Goal: Task Accomplishment & Management: Use online tool/utility

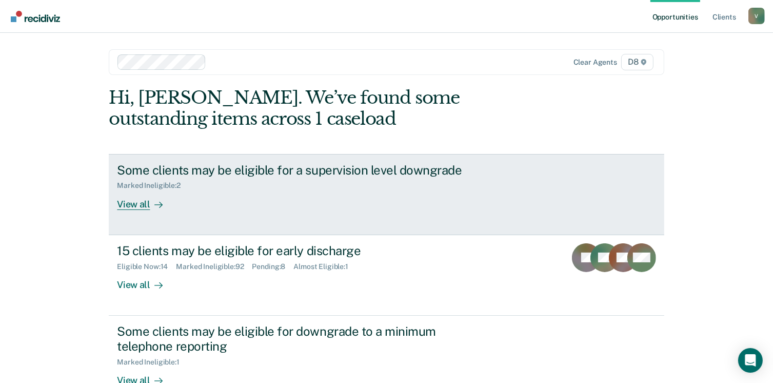
click at [150, 202] on div at bounding box center [156, 204] width 12 height 12
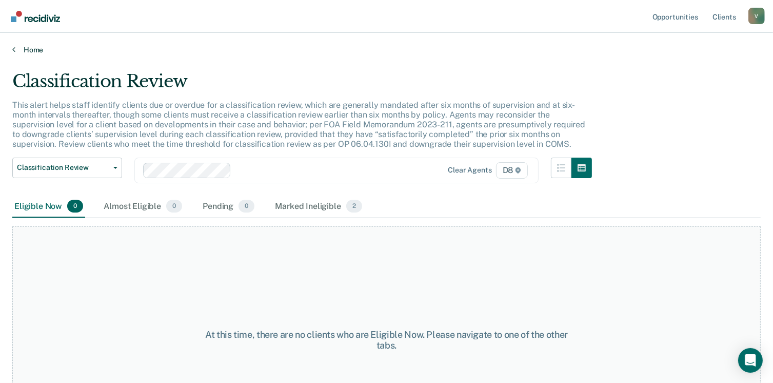
click at [36, 48] on link "Home" at bounding box center [386, 49] width 749 height 9
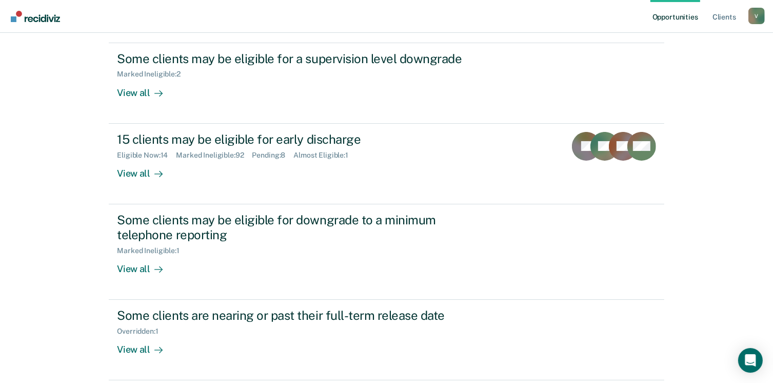
scroll to position [149, 0]
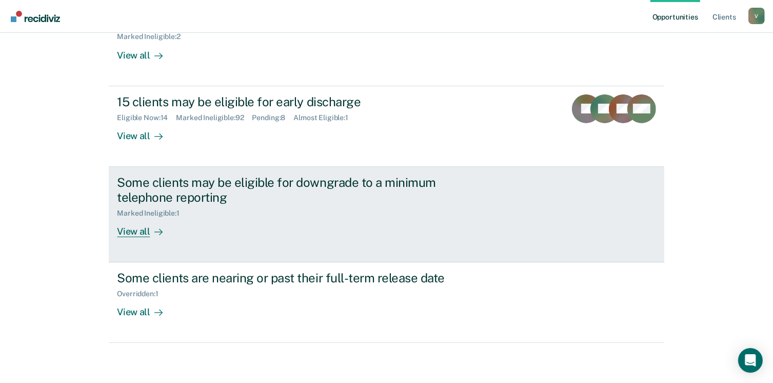
click at [140, 232] on div "View all" at bounding box center [145, 227] width 57 height 20
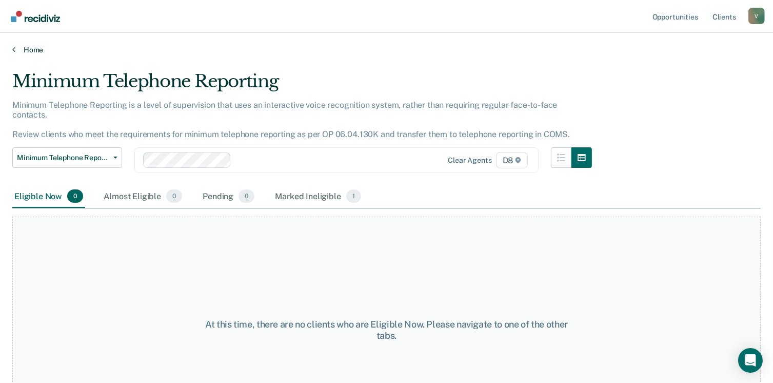
click at [31, 47] on link "Home" at bounding box center [386, 49] width 749 height 9
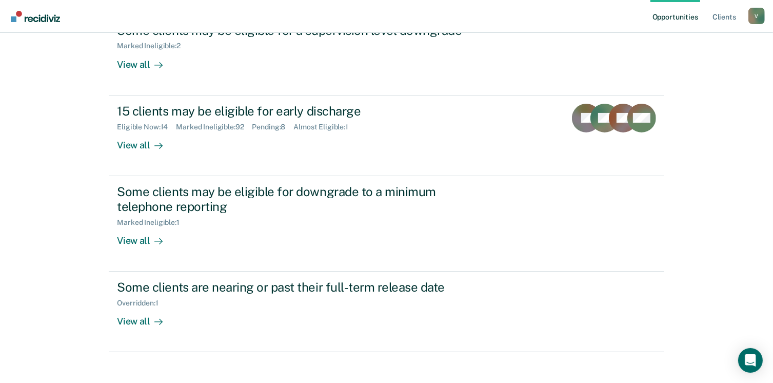
scroll to position [149, 0]
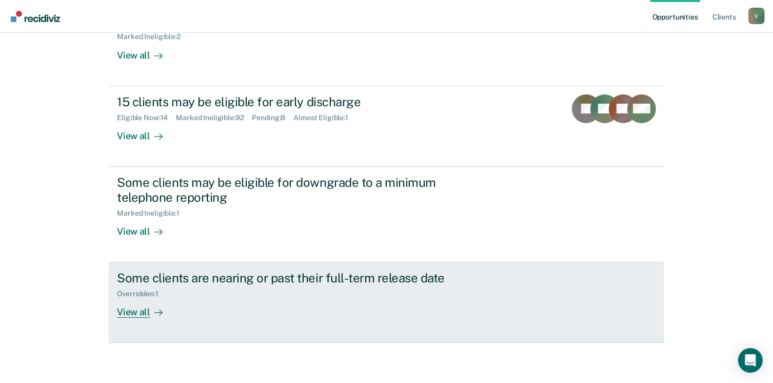
click at [130, 305] on div "View all" at bounding box center [145, 308] width 57 height 20
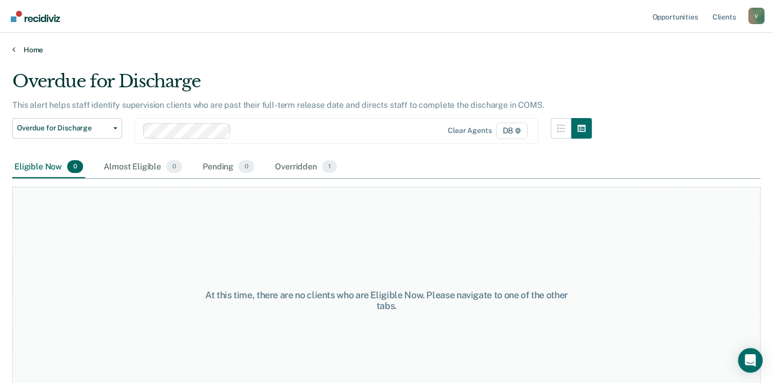
click at [25, 50] on link "Home" at bounding box center [386, 49] width 749 height 9
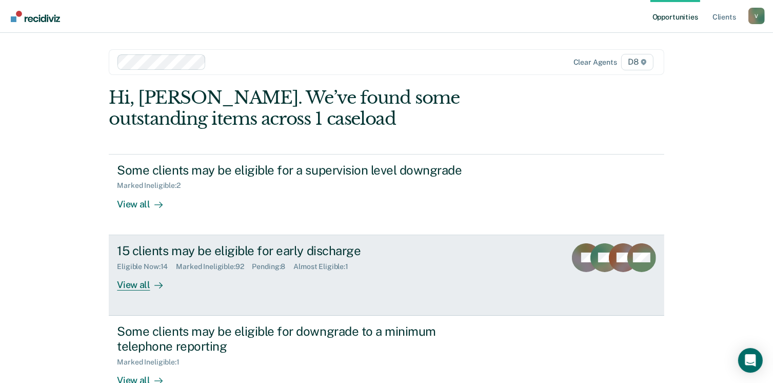
click at [127, 288] on div "View all" at bounding box center [145, 280] width 57 height 20
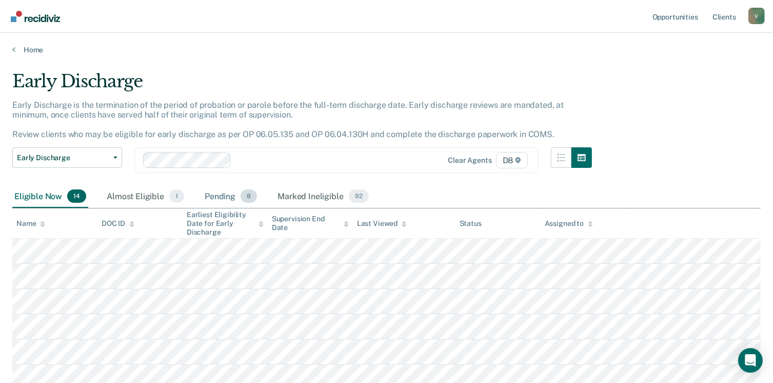
click at [221, 191] on div "Pending 8" at bounding box center [231, 196] width 56 height 23
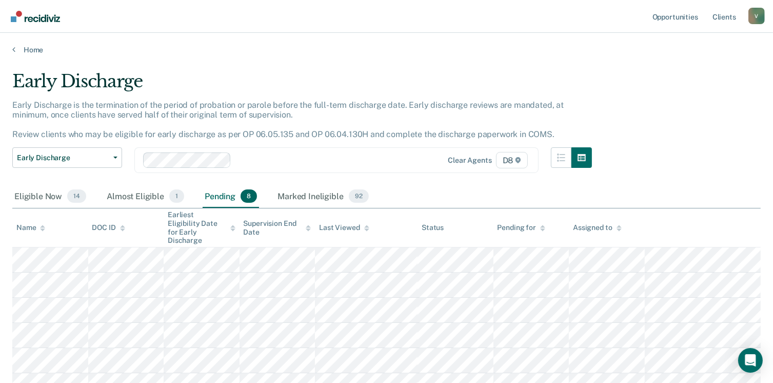
click at [221, 191] on div "Pending 8" at bounding box center [231, 196] width 56 height 23
click at [143, 190] on div "Almost Eligible 1" at bounding box center [146, 196] width 82 height 23
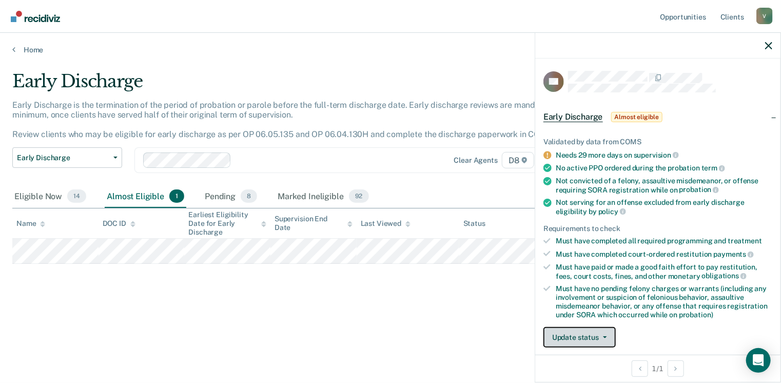
click at [601, 330] on button "Update status" at bounding box center [579, 337] width 72 height 21
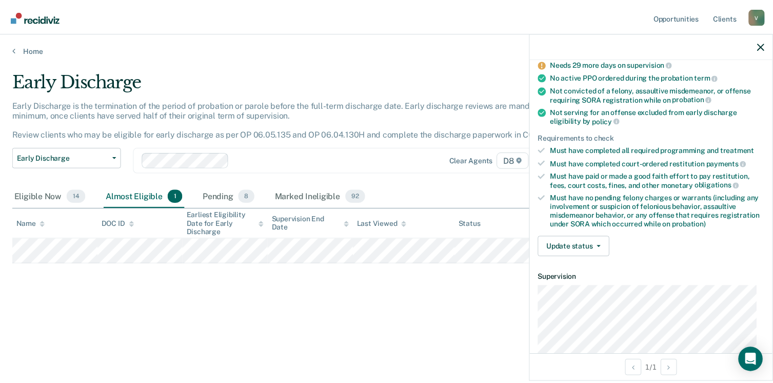
scroll to position [117, 0]
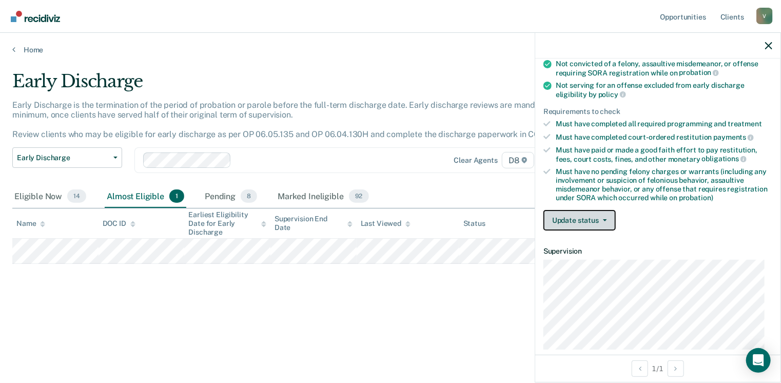
click at [600, 215] on button "Update status" at bounding box center [579, 220] width 72 height 21
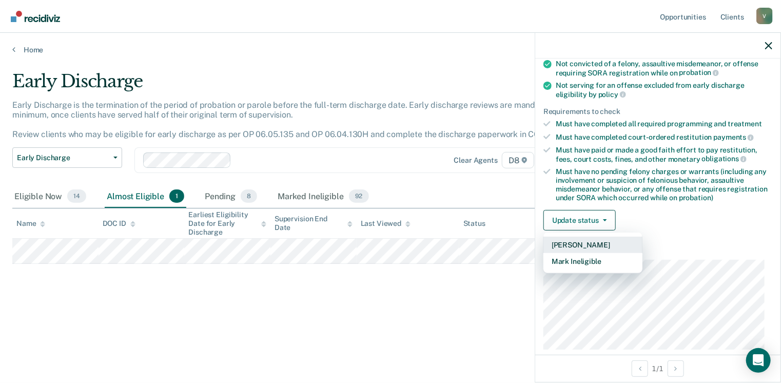
click at [587, 239] on button "[PERSON_NAME]" at bounding box center [592, 245] width 99 height 16
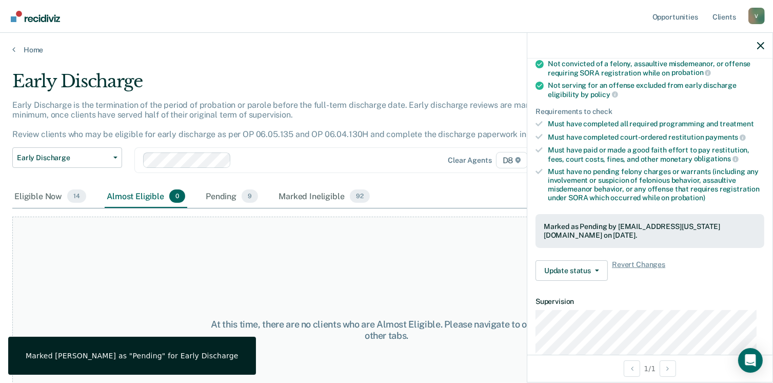
click at [251, 279] on div "At this time, there are no clients who are Almost Eligible. Please navigate to …" at bounding box center [386, 330] width 749 height 227
click at [31, 196] on div "Eligible Now 14" at bounding box center [50, 196] width 76 height 23
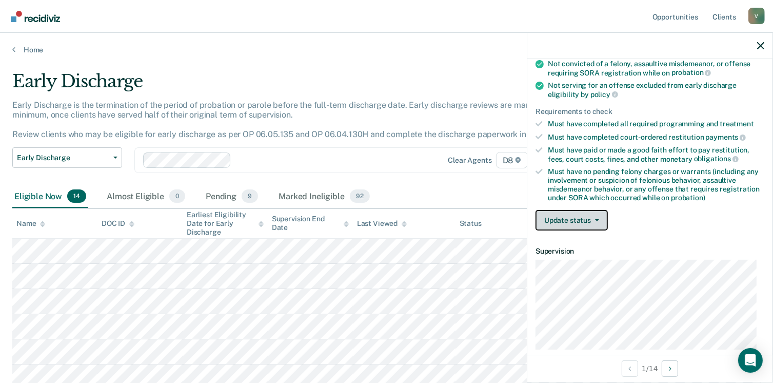
click at [594, 219] on button "Update status" at bounding box center [572, 220] width 72 height 21
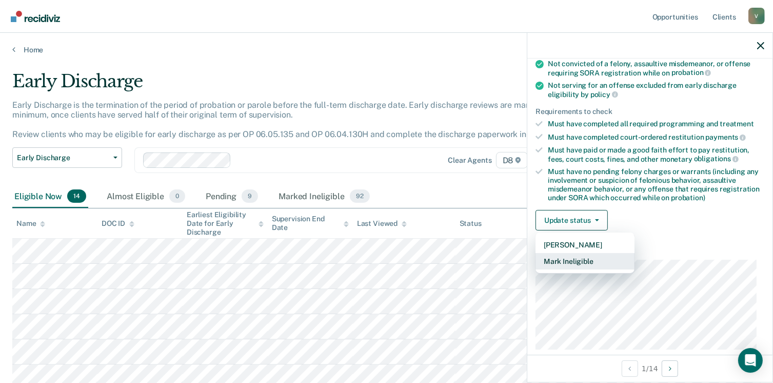
click at [585, 254] on button "Mark Ineligible" at bounding box center [585, 261] width 99 height 16
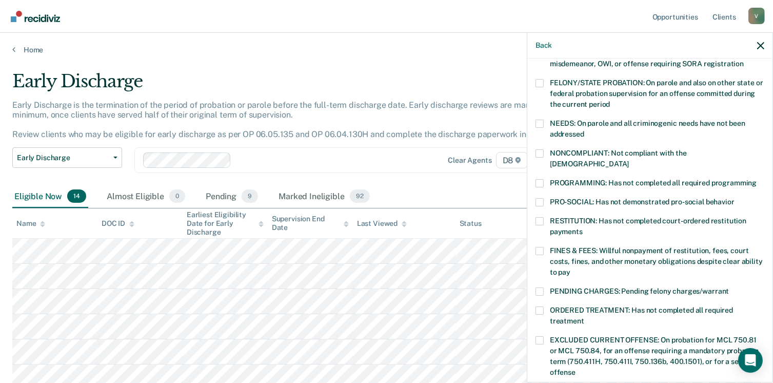
click at [542, 217] on span at bounding box center [540, 221] width 8 height 8
click at [583, 228] on input "RESTITUTION: Has not completed court-ordered restitution payments" at bounding box center [583, 228] width 0 height 0
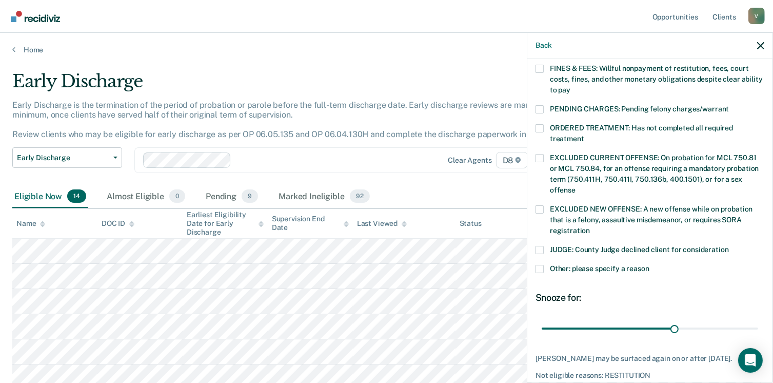
scroll to position [334, 0]
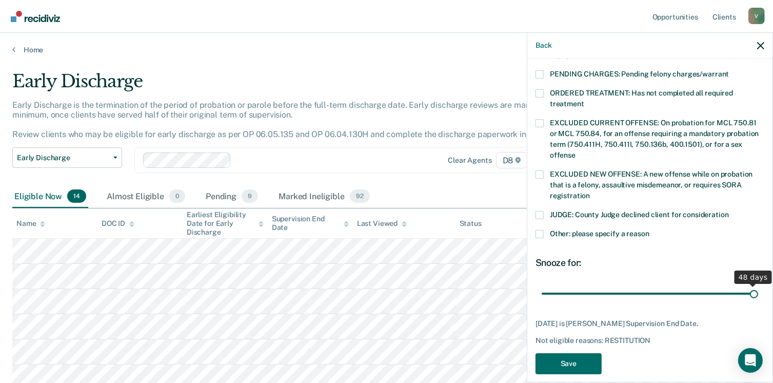
drag, startPoint x: 669, startPoint y: 283, endPoint x: 784, endPoint y: 277, distance: 115.6
type input "48"
click at [758, 285] on input "range" at bounding box center [650, 294] width 217 height 18
click at [585, 353] on button "Save" at bounding box center [569, 363] width 66 height 21
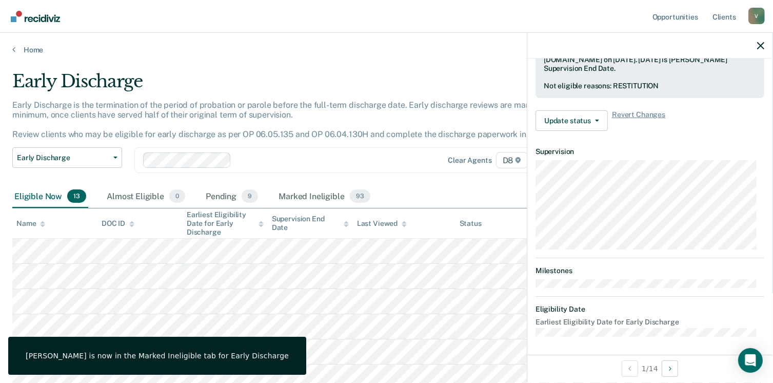
click at [351, 136] on p "Early Discharge is the termination of the period of probation or parole before …" at bounding box center [288, 120] width 552 height 40
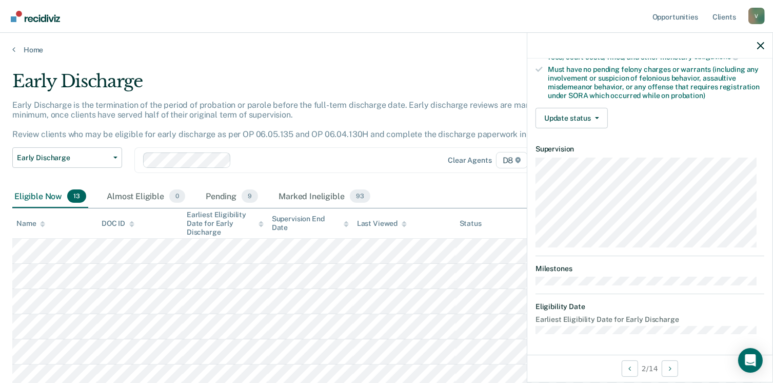
scroll to position [216, 0]
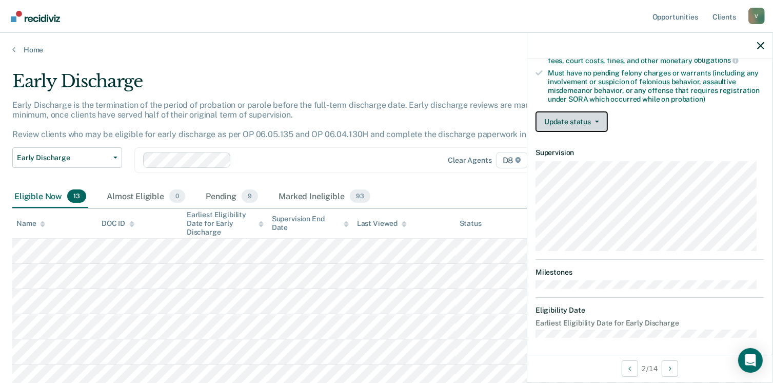
click at [593, 121] on span "button" at bounding box center [595, 122] width 8 height 2
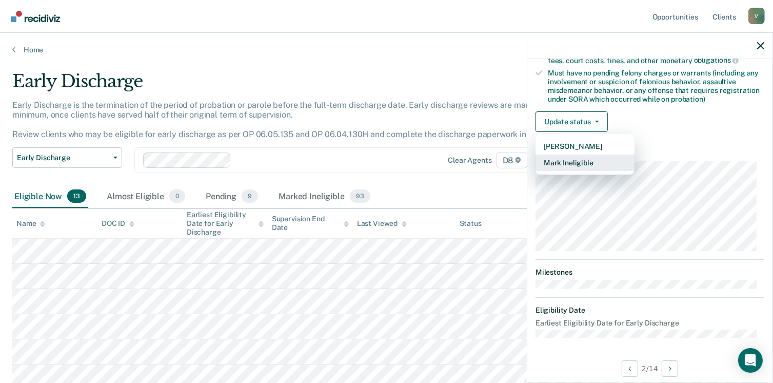
click at [574, 158] on button "Mark Ineligible" at bounding box center [585, 162] width 99 height 16
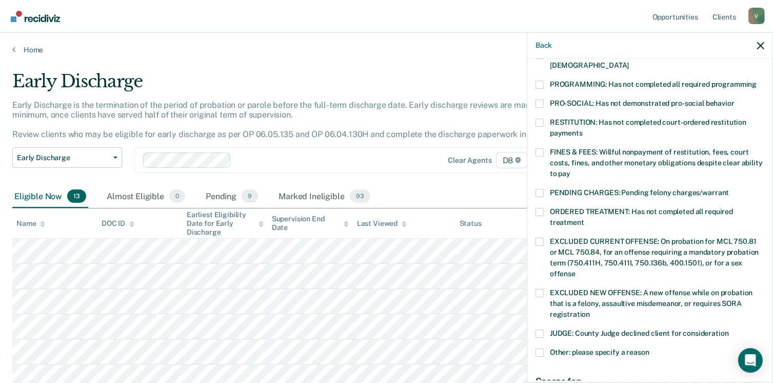
click at [537, 119] on span at bounding box center [540, 123] width 8 height 8
click at [583, 129] on input "RESTITUTION: Has not completed court-ordered restitution payments" at bounding box center [583, 129] width 0 height 0
click at [765, 204] on div "PB Which of the following requirements has [PERSON_NAME] not met? [MEDICAL_DATA…" at bounding box center [650, 220] width 245 height 322
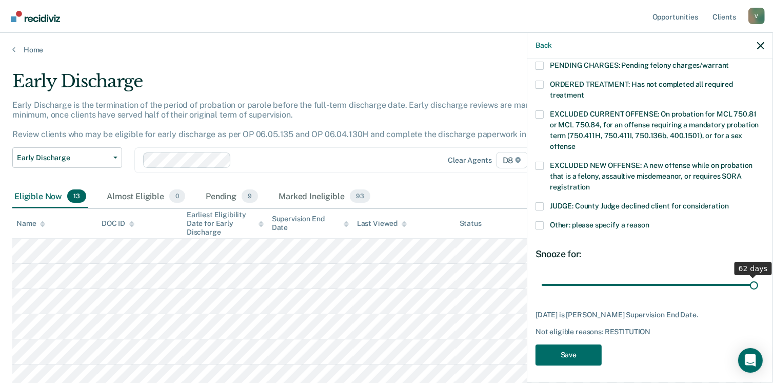
scroll to position [334, 0]
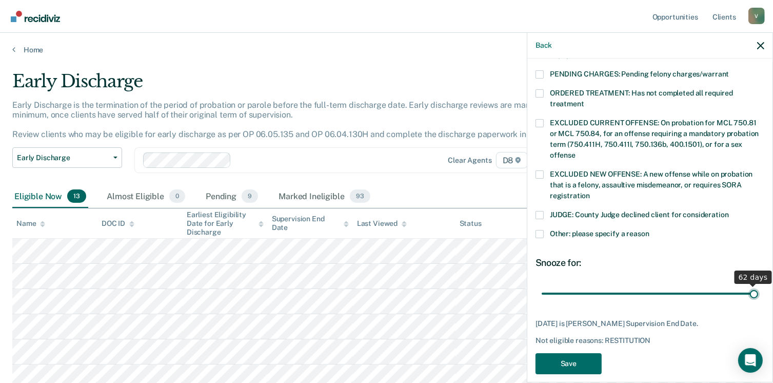
drag, startPoint x: 638, startPoint y: 269, endPoint x: 784, endPoint y: 288, distance: 147.5
type input "62"
click at [758, 288] on input "range" at bounding box center [650, 294] width 217 height 18
click at [568, 353] on button "Save" at bounding box center [569, 363] width 66 height 21
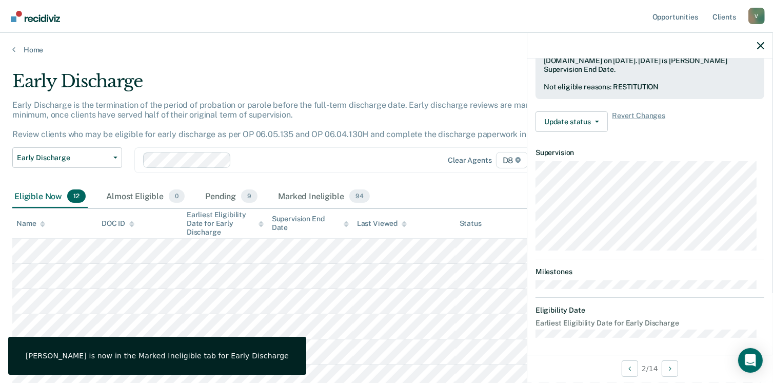
click at [304, 87] on div "Early Discharge" at bounding box center [302, 85] width 580 height 29
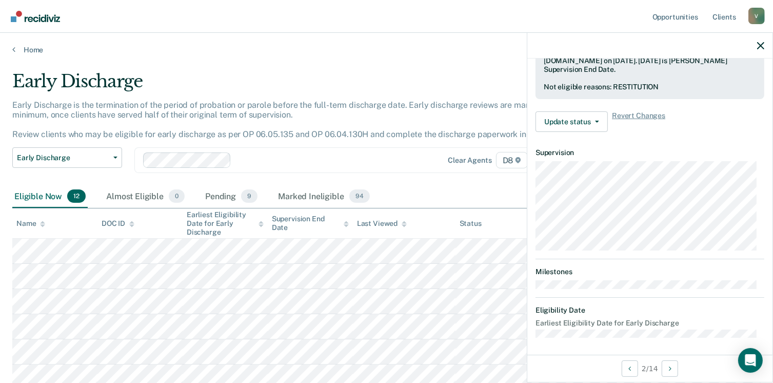
scroll to position [216, 0]
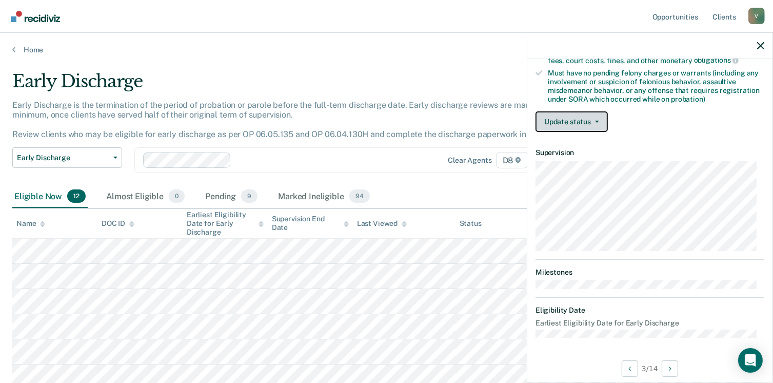
click at [589, 117] on button "Update status" at bounding box center [572, 121] width 72 height 21
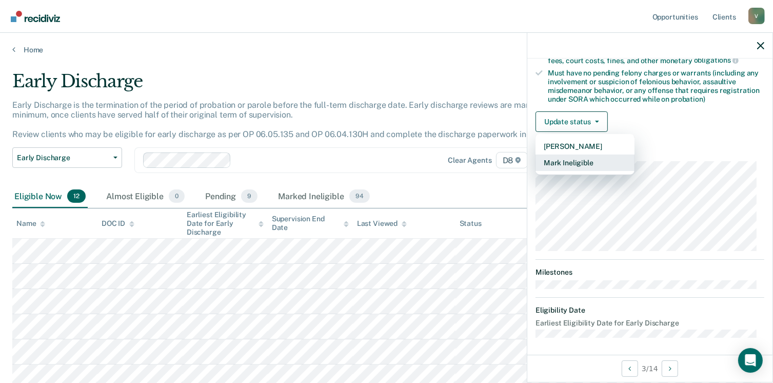
click at [587, 157] on button "Mark Ineligible" at bounding box center [585, 162] width 99 height 16
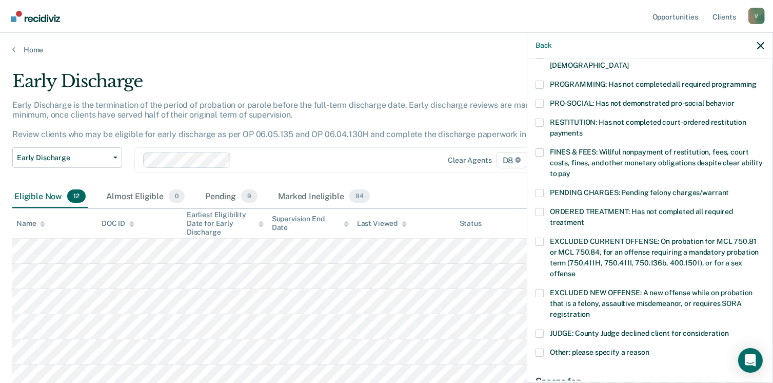
click at [543, 119] on span at bounding box center [540, 123] width 8 height 8
click at [583, 129] on input "RESTITUTION: Has not completed court-ordered restitution payments" at bounding box center [583, 129] width 0 height 0
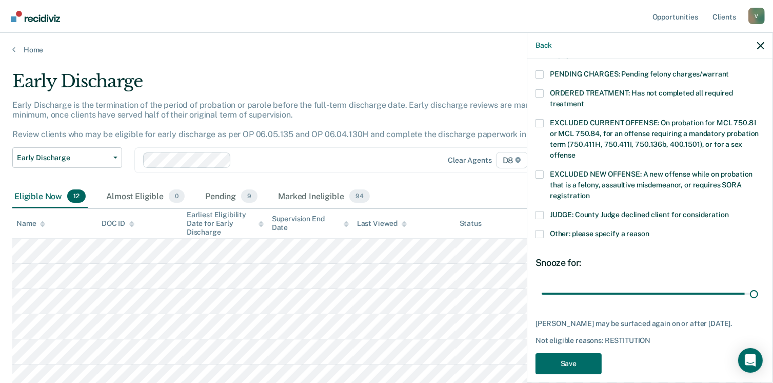
drag, startPoint x: 610, startPoint y: 280, endPoint x: 761, endPoint y: 288, distance: 151.6
type input "90"
click at [758, 288] on input "range" at bounding box center [650, 294] width 217 height 18
click at [594, 353] on button "Save" at bounding box center [569, 363] width 66 height 21
click at [337, 145] on div "Early Discharge is the termination of the period of probation or parole before …" at bounding box center [302, 124] width 580 height 48
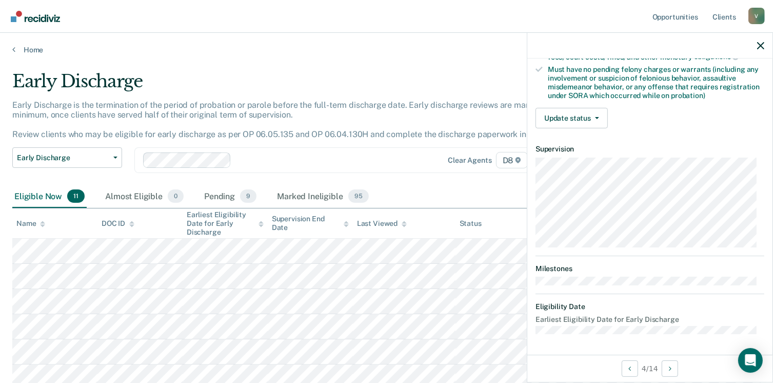
scroll to position [216, 0]
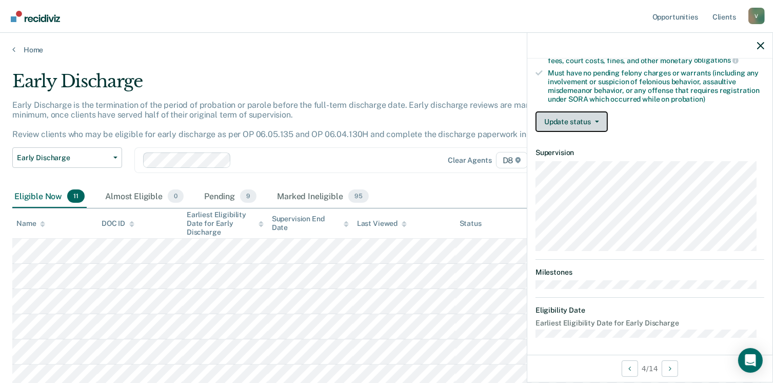
click at [599, 122] on button "Update status" at bounding box center [572, 121] width 72 height 21
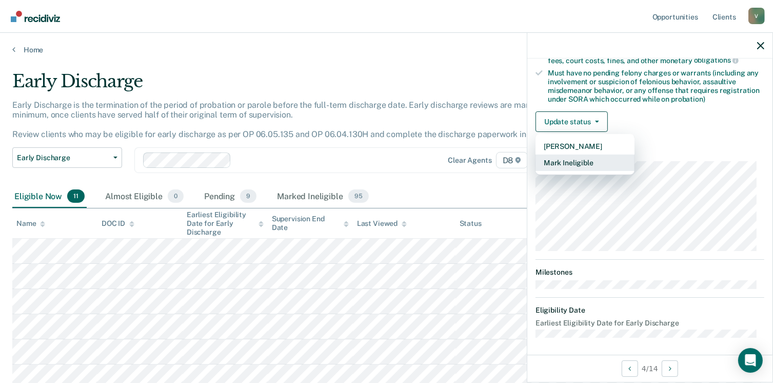
click at [583, 162] on button "Mark Ineligible" at bounding box center [585, 162] width 99 height 16
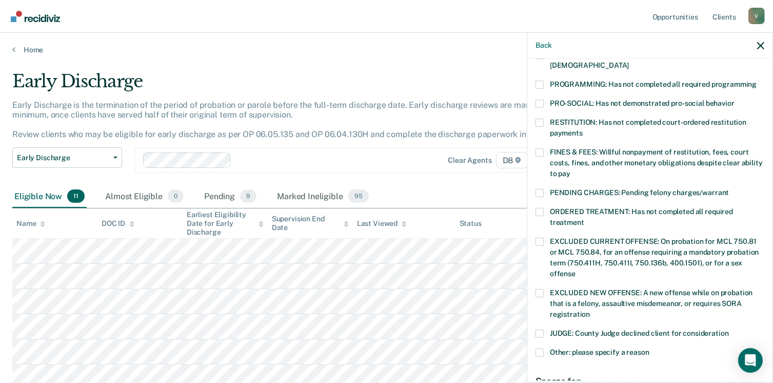
click at [538, 119] on span at bounding box center [540, 123] width 8 height 8
click at [583, 129] on input "RESTITUTION: Has not completed court-ordered restitution payments" at bounding box center [583, 129] width 0 height 0
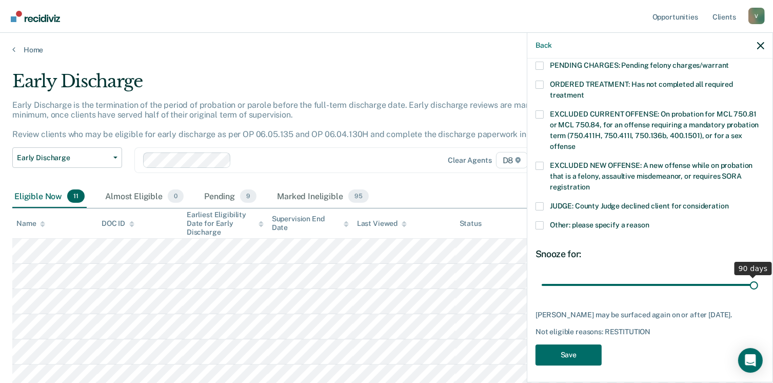
drag, startPoint x: 612, startPoint y: 269, endPoint x: 784, endPoint y: 272, distance: 171.9
type input "90"
click at [758, 276] on input "range" at bounding box center [650, 285] width 217 height 18
click at [572, 352] on button "Save" at bounding box center [569, 354] width 66 height 21
click at [369, 161] on div at bounding box center [325, 160] width 178 height 12
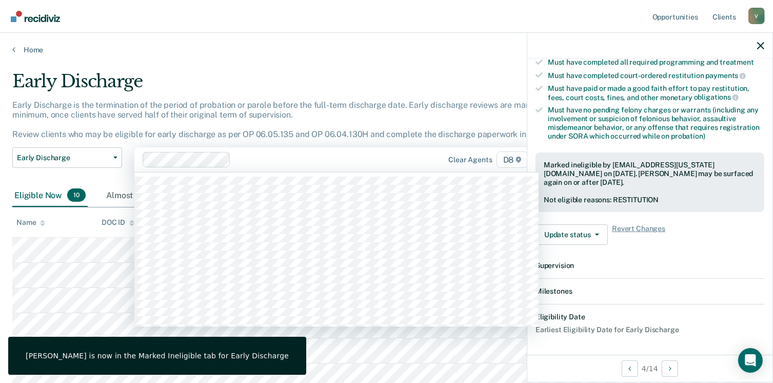
scroll to position [291, 0]
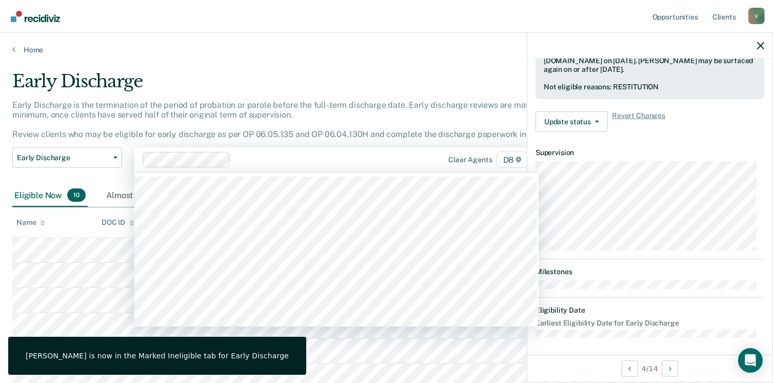
click at [206, 65] on main "Early Discharge Early Discharge is the termination of the period of probation o…" at bounding box center [386, 306] width 773 height 505
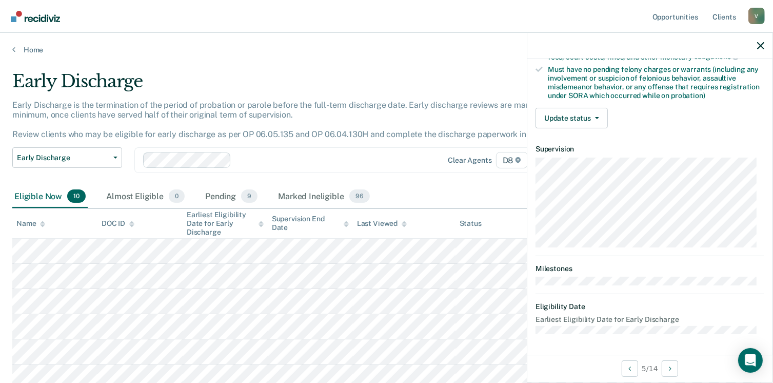
scroll to position [216, 0]
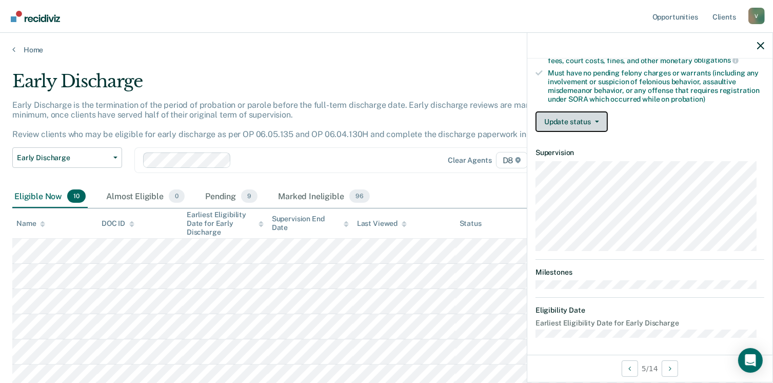
click at [594, 120] on button "Update status" at bounding box center [572, 121] width 72 height 21
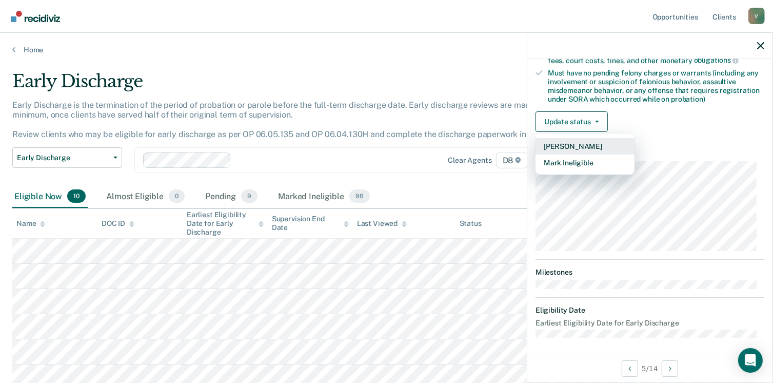
click at [584, 138] on button "[PERSON_NAME]" at bounding box center [585, 146] width 99 height 16
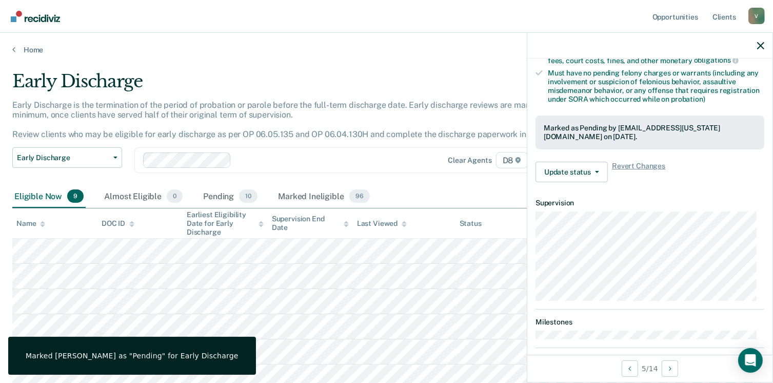
click at [259, 124] on div "Early Discharge is the termination of the period of probation or parole before …" at bounding box center [302, 124] width 580 height 48
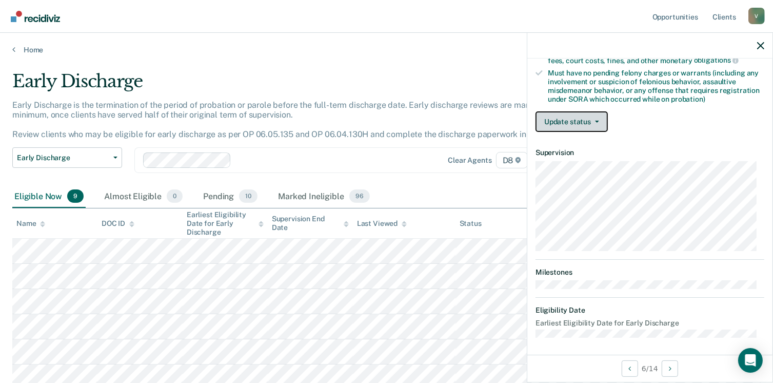
click at [588, 118] on button "Update status" at bounding box center [572, 121] width 72 height 21
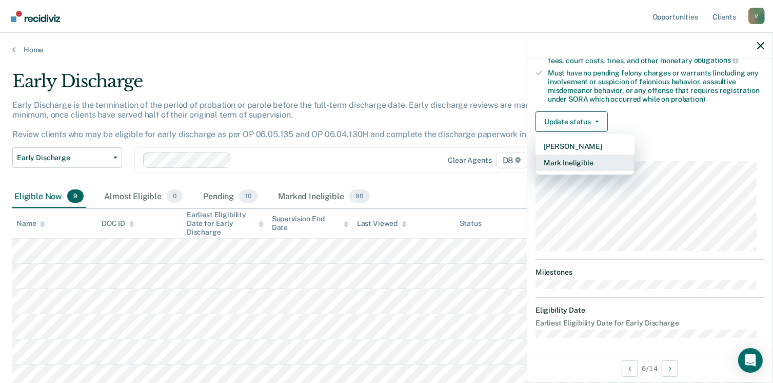
click at [591, 159] on button "Mark Ineligible" at bounding box center [585, 162] width 99 height 16
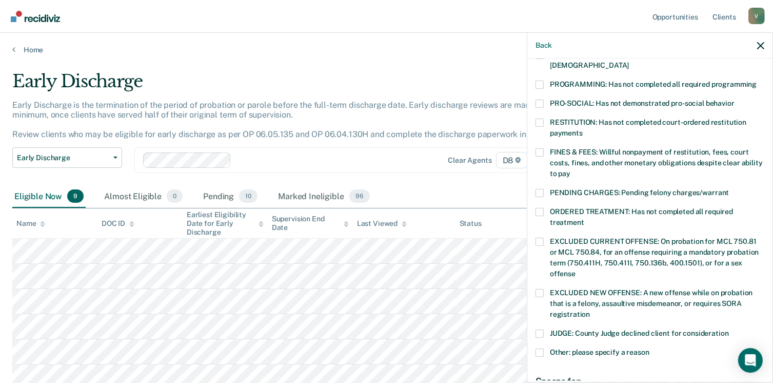
click at [538, 119] on span at bounding box center [540, 123] width 8 height 8
click at [583, 129] on input "RESTITUTION: Has not completed court-ordered restitution payments" at bounding box center [583, 129] width 0 height 0
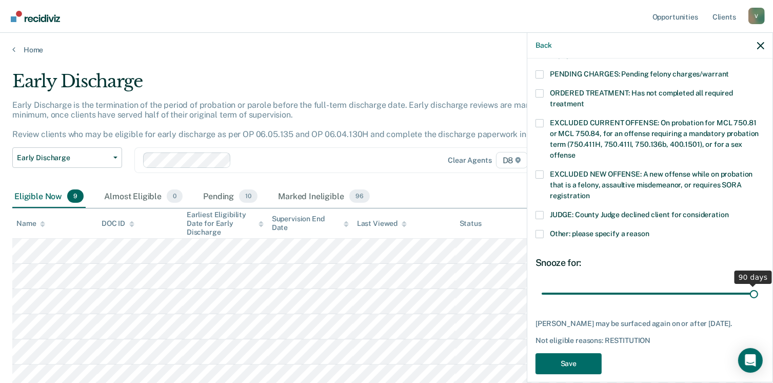
drag, startPoint x: 614, startPoint y: 280, endPoint x: 784, endPoint y: 280, distance: 169.9
type input "90"
click at [758, 285] on input "range" at bounding box center [650, 294] width 217 height 18
click at [579, 353] on button "Save" at bounding box center [569, 363] width 66 height 21
click at [402, 143] on div "Early Discharge is the termination of the period of probation or parole before …" at bounding box center [302, 124] width 580 height 48
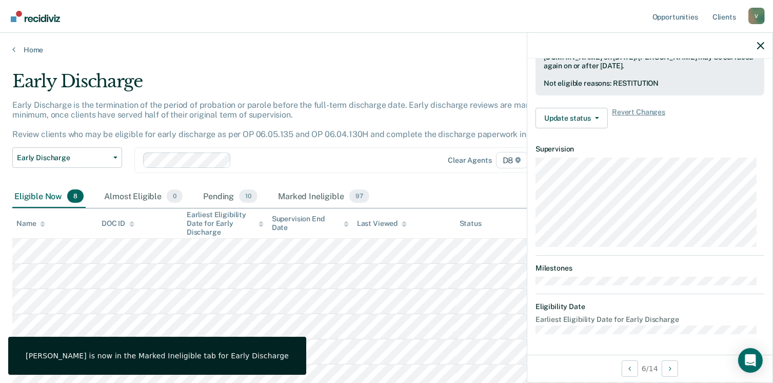
scroll to position [291, 0]
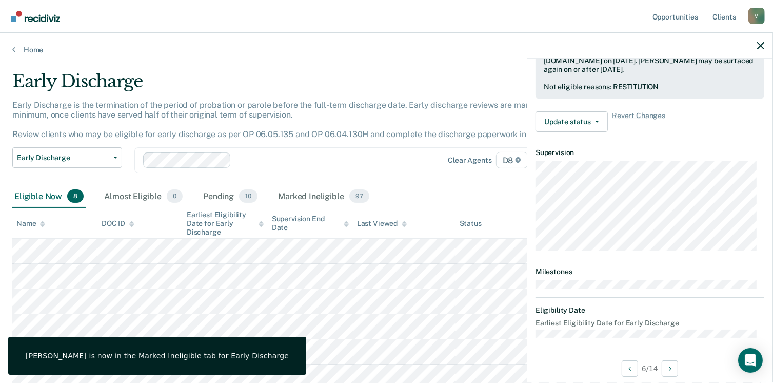
click at [416, 61] on main "Early Discharge Early Discharge is the termination of the period of probation o…" at bounding box center [386, 282] width 773 height 456
click at [764, 47] on icon "button" at bounding box center [760, 45] width 7 height 7
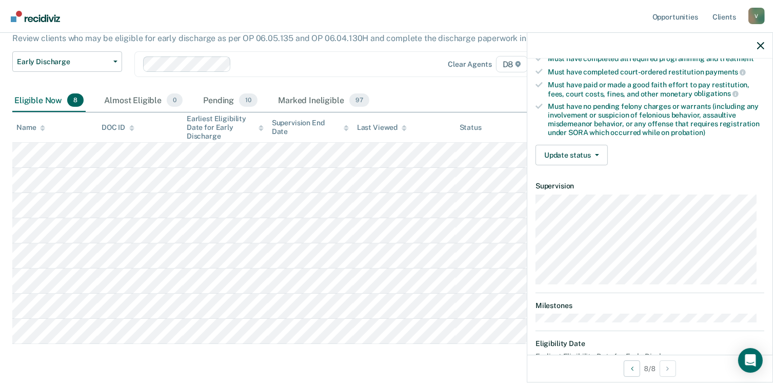
scroll to position [172, 0]
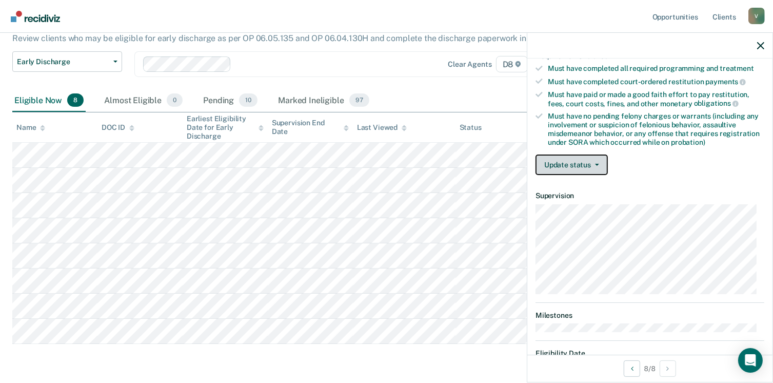
click at [588, 161] on button "Update status" at bounding box center [572, 164] width 72 height 21
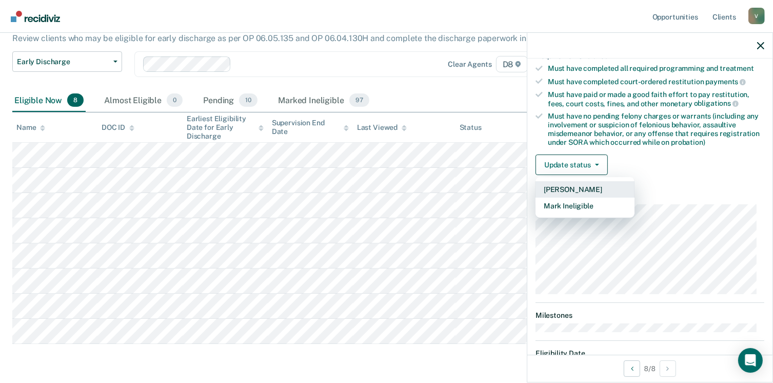
click at [589, 188] on button "[PERSON_NAME]" at bounding box center [585, 189] width 99 height 16
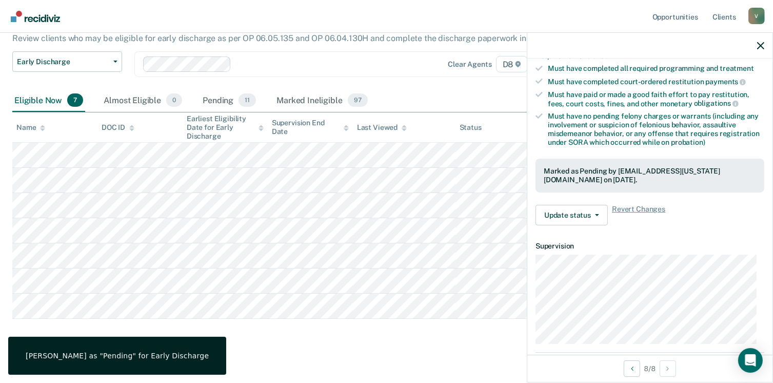
click at [438, 96] on div "Eligible Now 7 Almost Eligible 0 Pending 11 Marked Ineligible 97" at bounding box center [386, 100] width 749 height 23
click at [92, 322] on div "Early Discharge Early Discharge is the termination of the period of probation o…" at bounding box center [386, 162] width 749 height 374
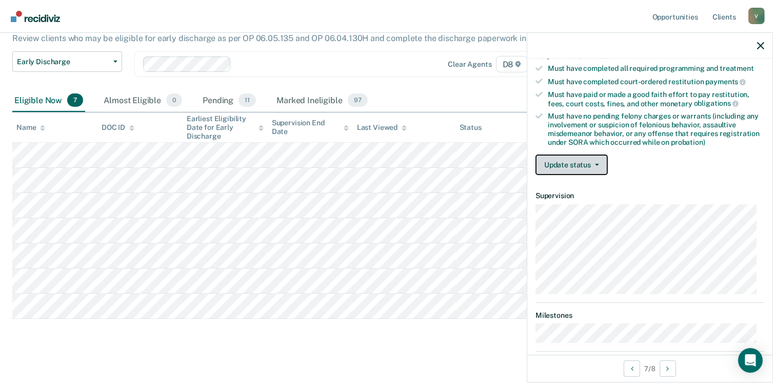
click at [561, 169] on button "Update status" at bounding box center [572, 164] width 72 height 21
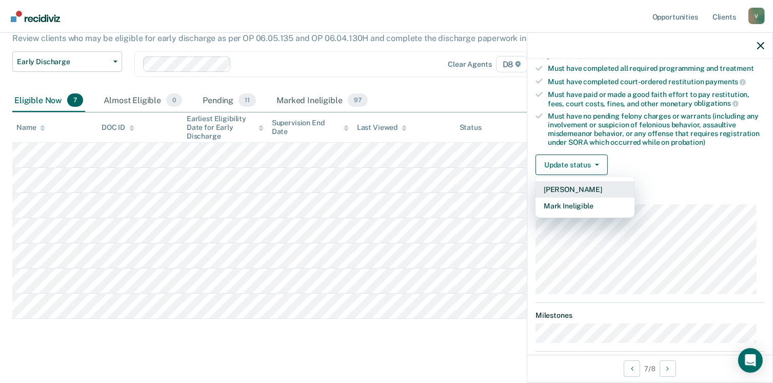
click at [583, 185] on button "[PERSON_NAME]" at bounding box center [585, 189] width 99 height 16
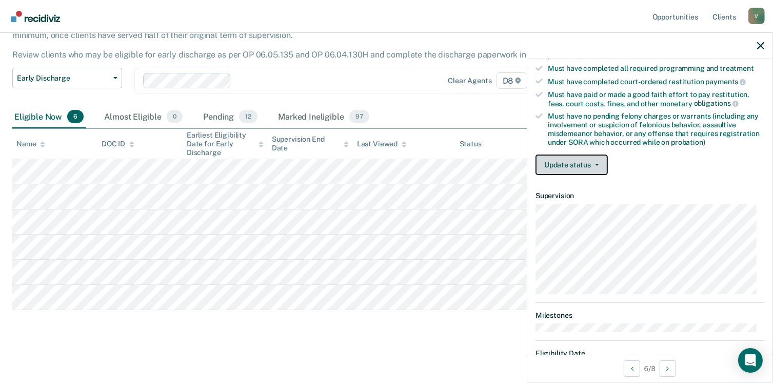
click at [602, 160] on button "Update status" at bounding box center [572, 164] width 72 height 21
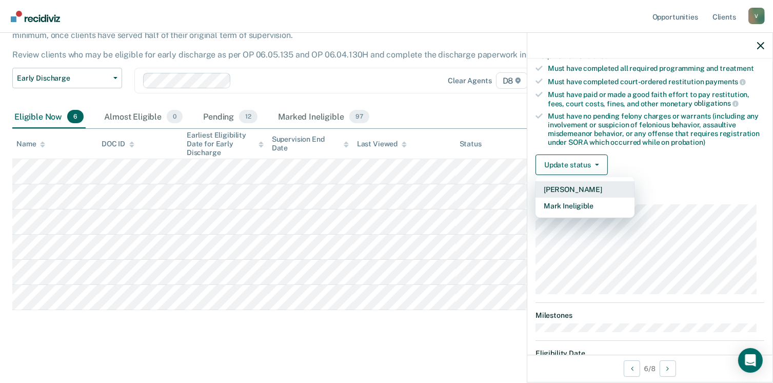
click at [559, 188] on button "[PERSON_NAME]" at bounding box center [585, 189] width 99 height 16
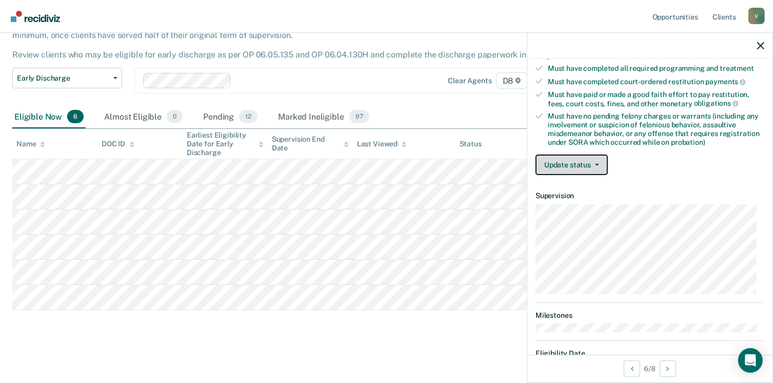
scroll to position [54, 0]
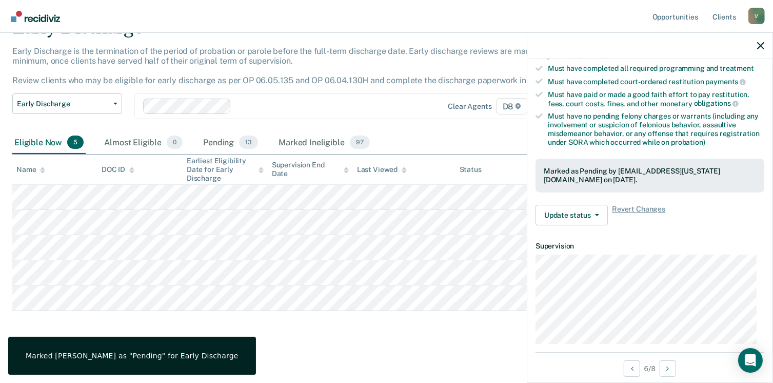
click at [359, 329] on div "Early Discharge Early Discharge is the termination of the period of probation o…" at bounding box center [386, 178] width 749 height 323
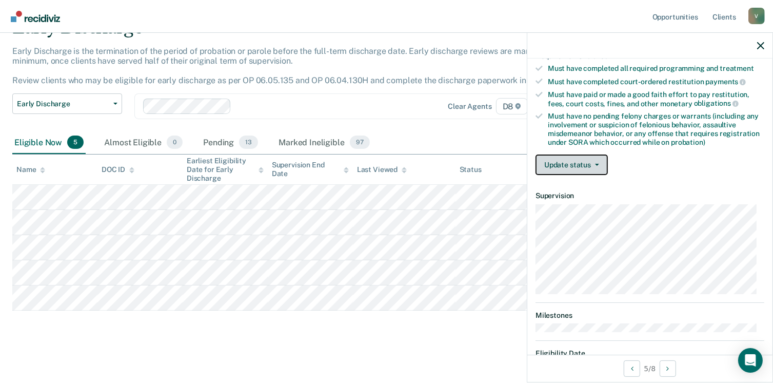
click at [570, 154] on button "Update status" at bounding box center [572, 164] width 72 height 21
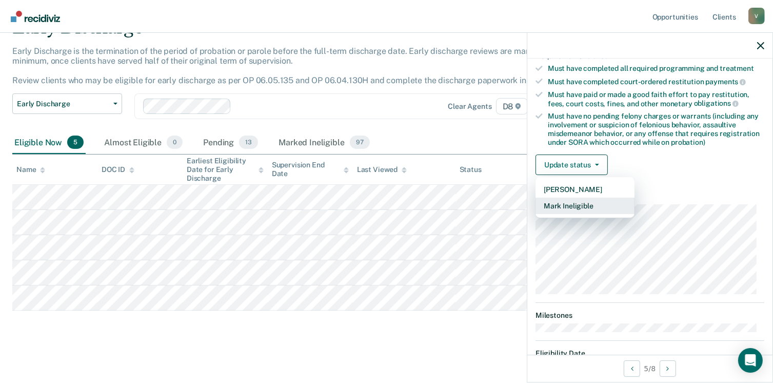
click at [596, 204] on button "Mark Ineligible" at bounding box center [585, 206] width 99 height 16
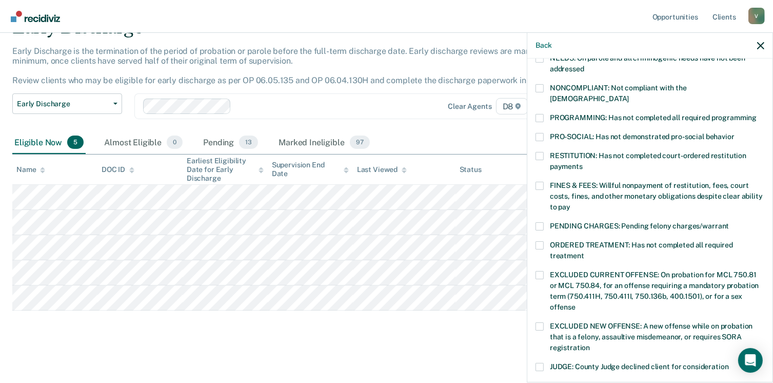
click at [538, 160] on label "RESTITUTION: Has not completed court-ordered restitution payments" at bounding box center [650, 163] width 229 height 22
click at [583, 163] on input "RESTITUTION: Has not completed court-ordered restitution payments" at bounding box center [583, 163] width 0 height 0
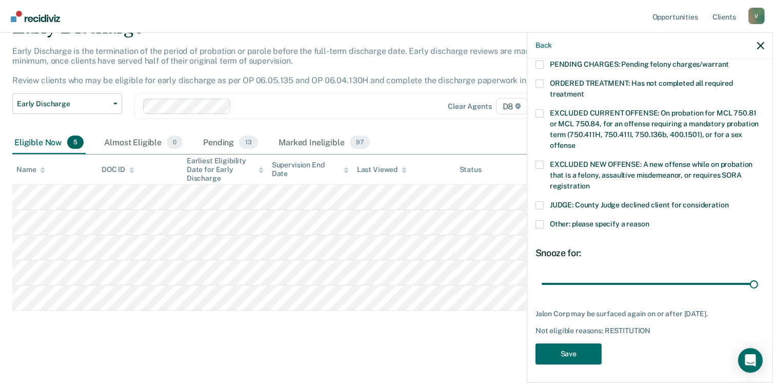
drag, startPoint x: 611, startPoint y: 280, endPoint x: 776, endPoint y: 276, distance: 165.3
type input "90"
click at [758, 276] on input "range" at bounding box center [650, 284] width 217 height 18
click at [563, 354] on button "Save" at bounding box center [569, 353] width 66 height 21
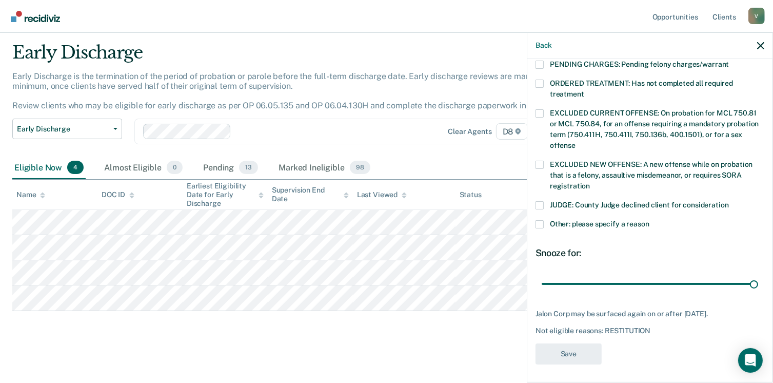
click at [339, 349] on main "Early Discharge Early Discharge is the termination of the period of probation o…" at bounding box center [386, 204] width 773 height 356
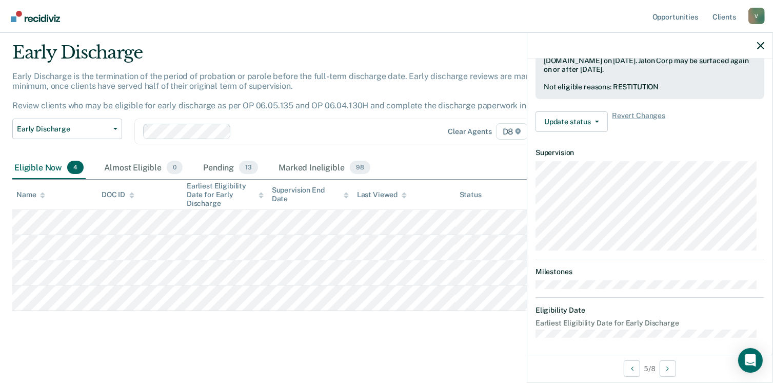
scroll to position [216, 0]
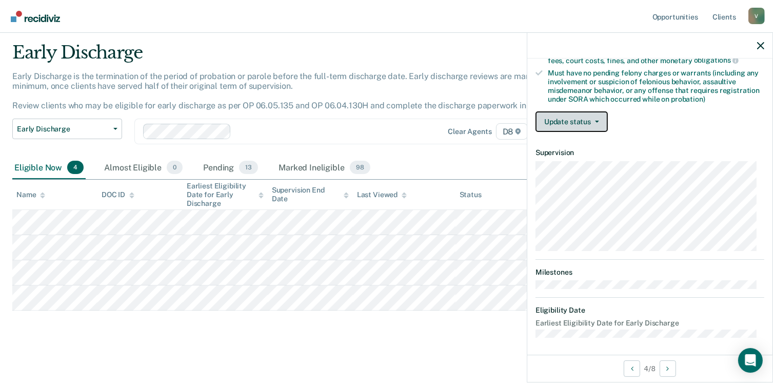
click at [589, 115] on button "Update status" at bounding box center [572, 121] width 72 height 21
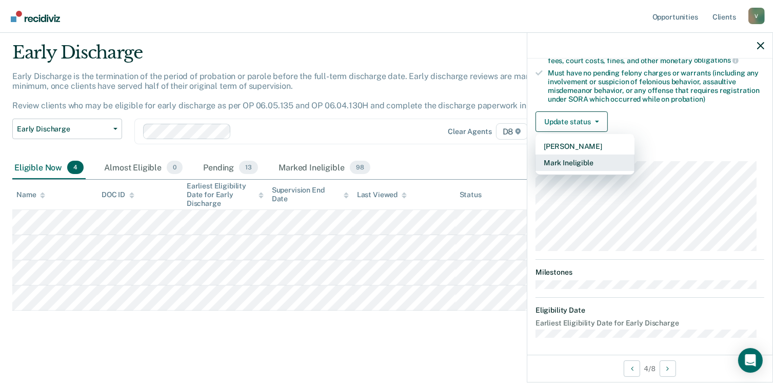
click at [578, 161] on button "Mark Ineligible" at bounding box center [585, 162] width 99 height 16
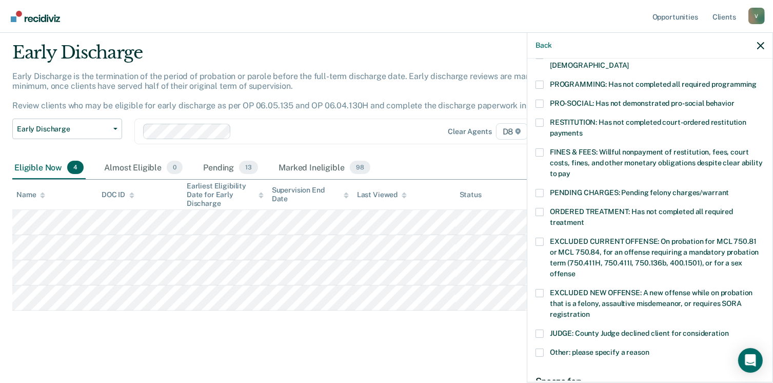
click at [538, 119] on span at bounding box center [540, 123] width 8 height 8
click at [583, 129] on input "RESTITUTION: Has not completed court-ordered restitution payments" at bounding box center [583, 129] width 0 height 0
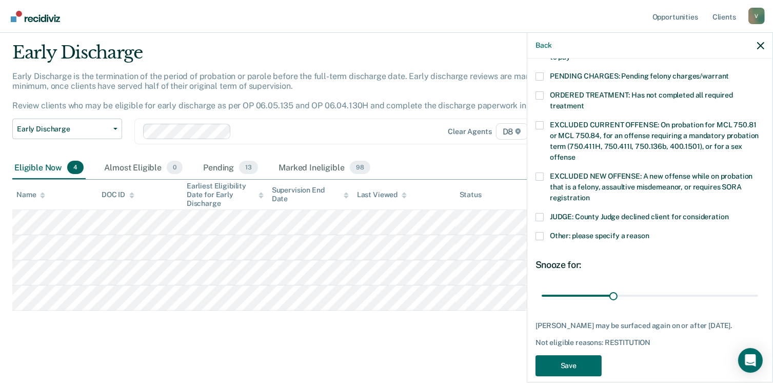
scroll to position [343, 0]
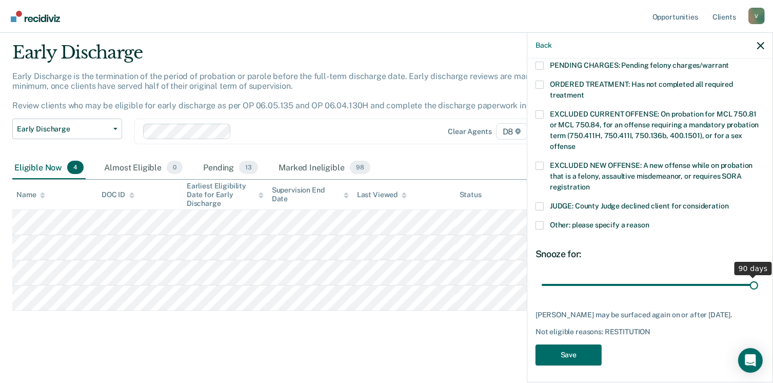
drag, startPoint x: 607, startPoint y: 271, endPoint x: 784, endPoint y: 276, distance: 177.1
type input "90"
click at [758, 276] on input "range" at bounding box center [650, 285] width 217 height 18
click at [579, 352] on button "Save" at bounding box center [569, 354] width 66 height 21
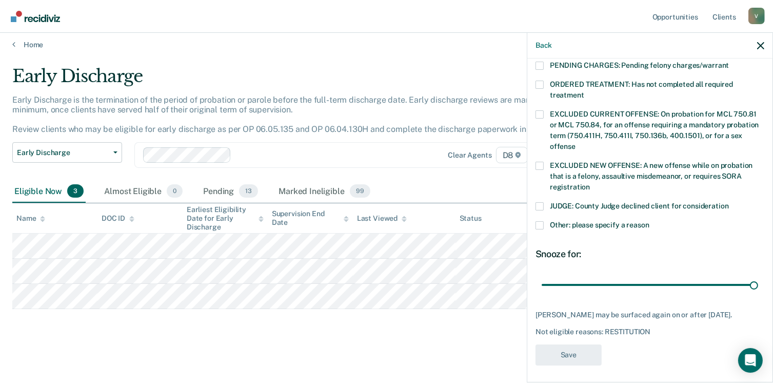
scroll to position [4, 0]
click at [321, 350] on main "Early Discharge Early Discharge is the termination of the period of probation o…" at bounding box center [386, 215] width 773 height 330
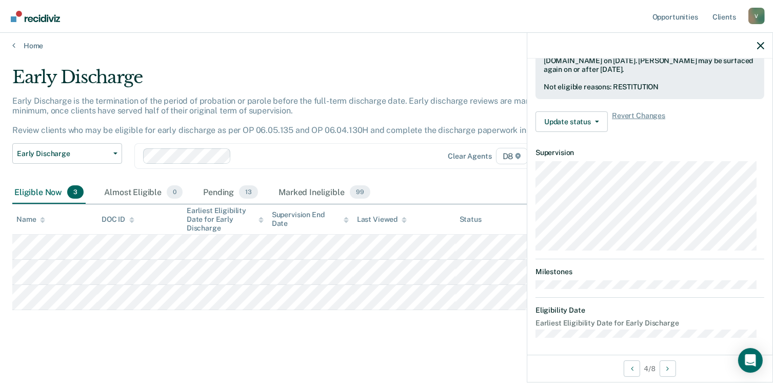
scroll to position [216, 0]
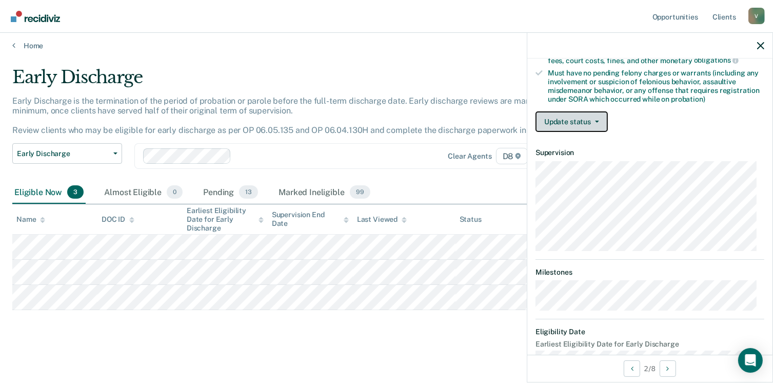
click at [581, 125] on button "Update status" at bounding box center [572, 121] width 72 height 21
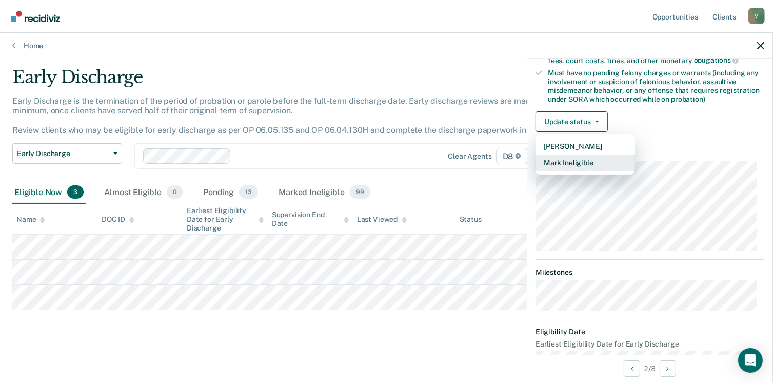
click at [603, 160] on button "Mark Ineligible" at bounding box center [585, 162] width 99 height 16
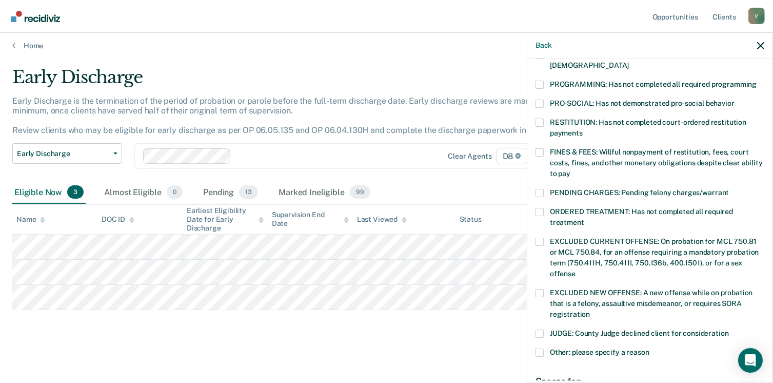
click at [540, 148] on span at bounding box center [540, 152] width 8 height 8
click at [571, 170] on input "FINES & FEES: Willful nonpayment of restitution, fees, court costs, fines, and …" at bounding box center [571, 170] width 0 height 0
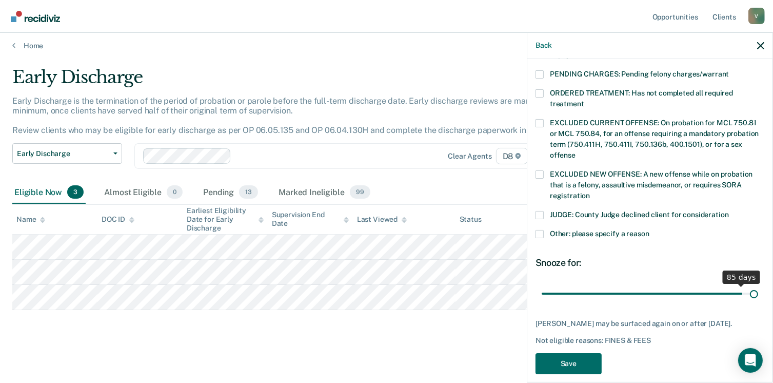
drag, startPoint x: 608, startPoint y: 280, endPoint x: 784, endPoint y: 263, distance: 177.3
type input "90"
click at [758, 285] on input "range" at bounding box center [650, 294] width 217 height 18
click at [550, 364] on button "Save" at bounding box center [569, 363] width 66 height 21
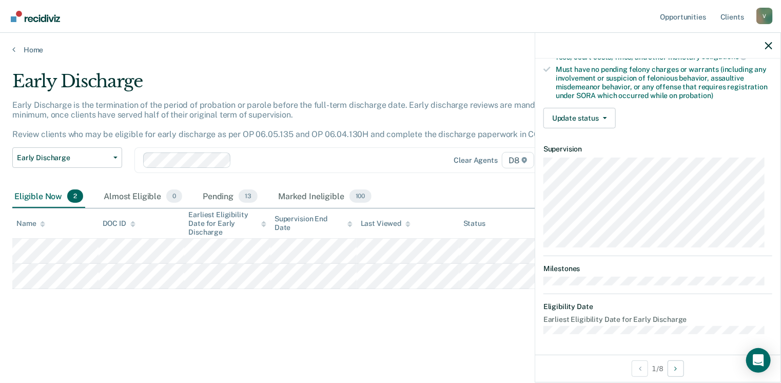
scroll to position [216, 0]
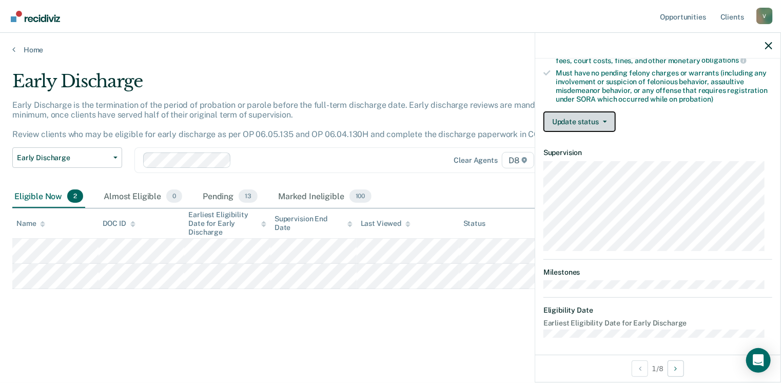
click at [587, 116] on button "Update status" at bounding box center [579, 121] width 72 height 21
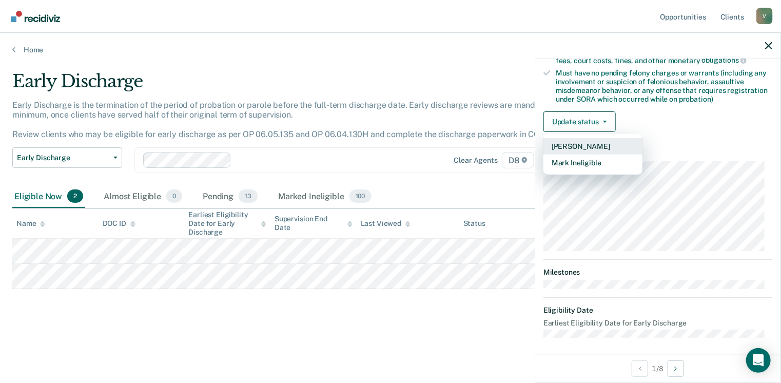
click at [577, 140] on button "[PERSON_NAME]" at bounding box center [592, 146] width 99 height 16
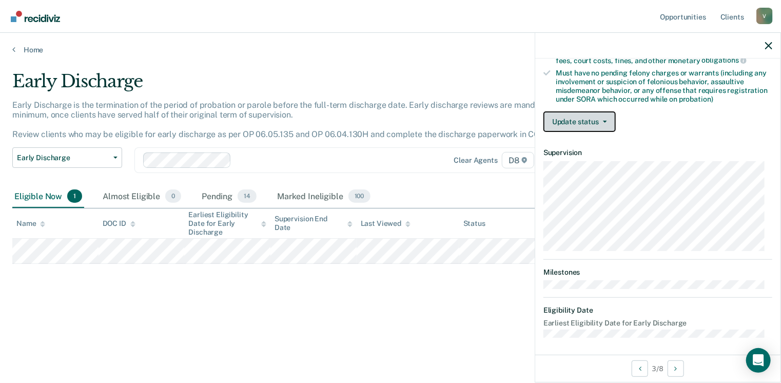
click at [580, 111] on button "Update status" at bounding box center [579, 121] width 72 height 21
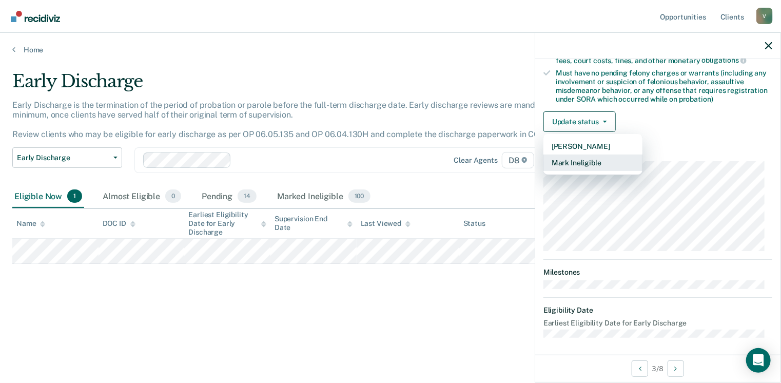
click at [575, 161] on button "Mark Ineligible" at bounding box center [592, 162] width 99 height 16
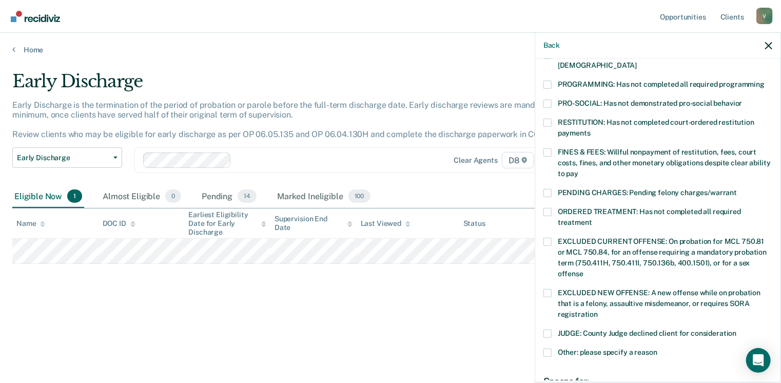
click at [550, 119] on span at bounding box center [547, 123] width 8 height 8
click at [591, 129] on input "RESTITUTION: Has not completed court-ordered restitution payments" at bounding box center [591, 129] width 0 height 0
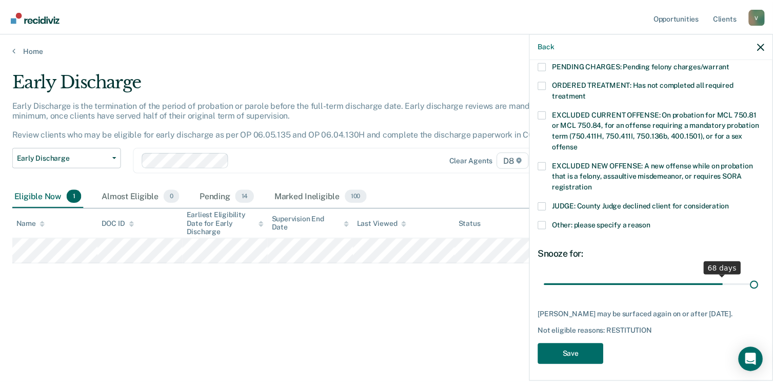
scroll to position [334, 0]
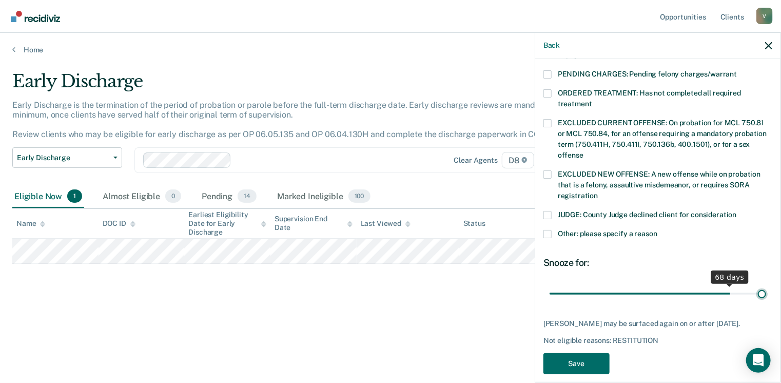
drag, startPoint x: 631, startPoint y: 271, endPoint x: 784, endPoint y: 268, distance: 153.5
type input "80"
click at [766, 285] on input "range" at bounding box center [658, 294] width 217 height 18
click at [595, 353] on button "Save" at bounding box center [576, 363] width 66 height 21
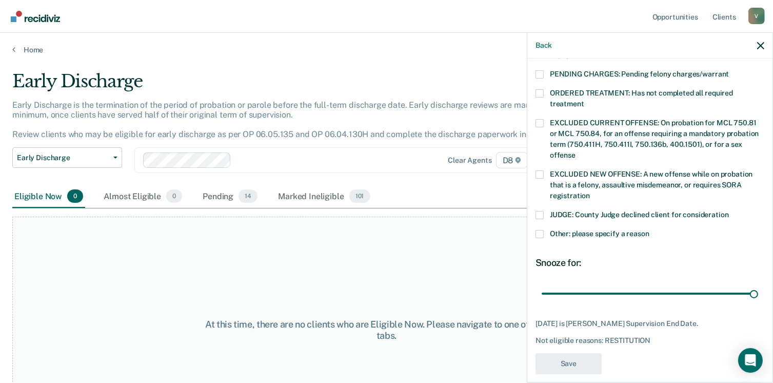
click at [392, 262] on div "At this time, there are no clients who are Eligible Now. Please navigate to one…" at bounding box center [386, 330] width 749 height 227
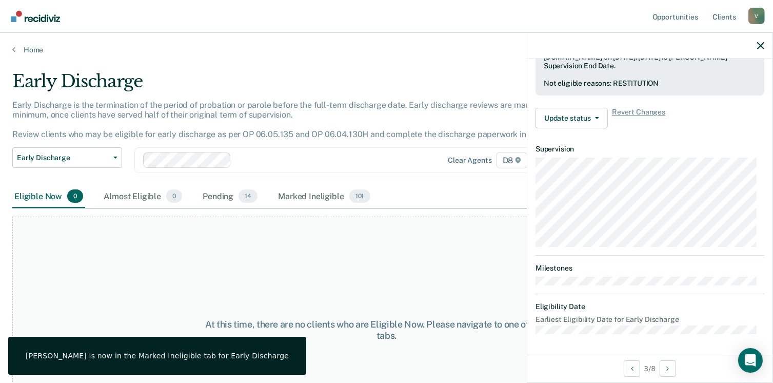
scroll to position [291, 0]
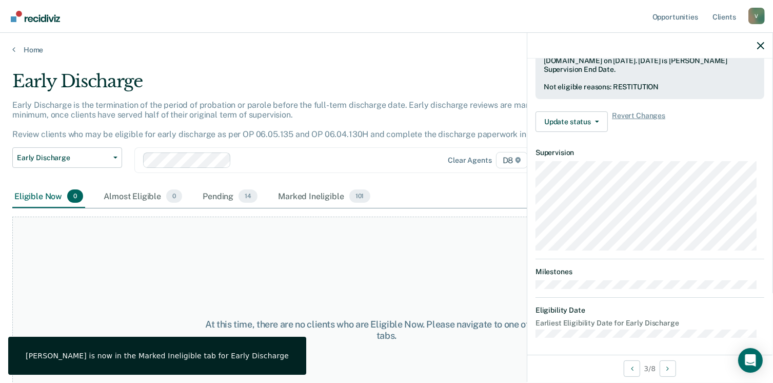
click at [349, 90] on div "Early Discharge" at bounding box center [302, 85] width 580 height 29
click at [32, 50] on link "Home" at bounding box center [386, 49] width 749 height 9
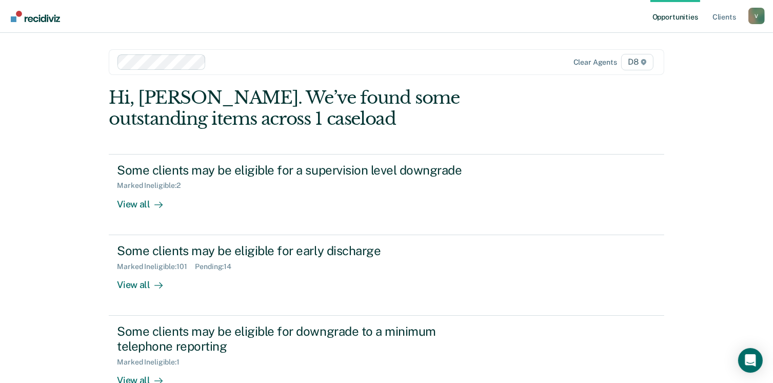
click at [771, 64] on div "Opportunities Client s [EMAIL_ADDRESS][US_STATE][DOMAIN_NAME] V Profile How it …" at bounding box center [386, 266] width 773 height 533
